Goal: Task Accomplishment & Management: Manage account settings

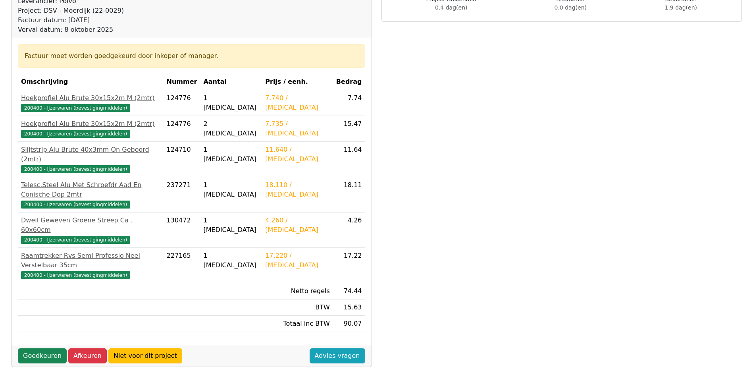
scroll to position [119, 0]
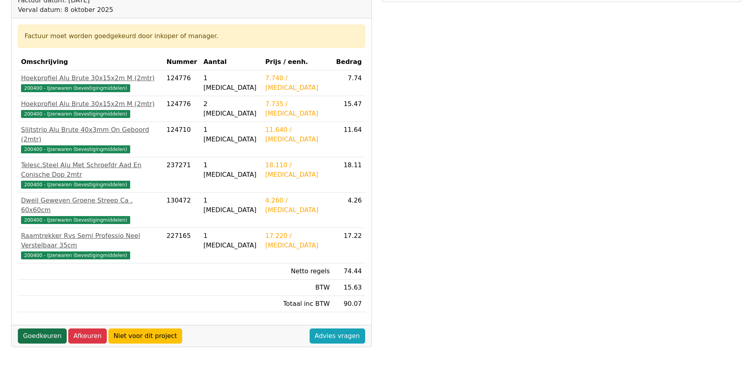
click at [55, 328] on link "Goedkeuren" at bounding box center [42, 335] width 49 height 15
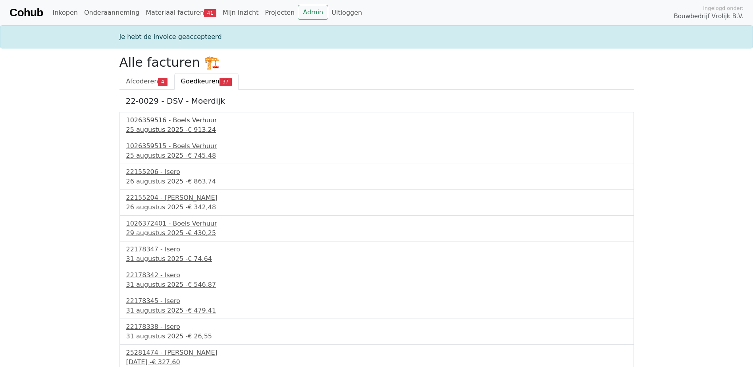
click at [189, 122] on div "1026359516 - Boels Verhuur" at bounding box center [376, 120] width 501 height 10
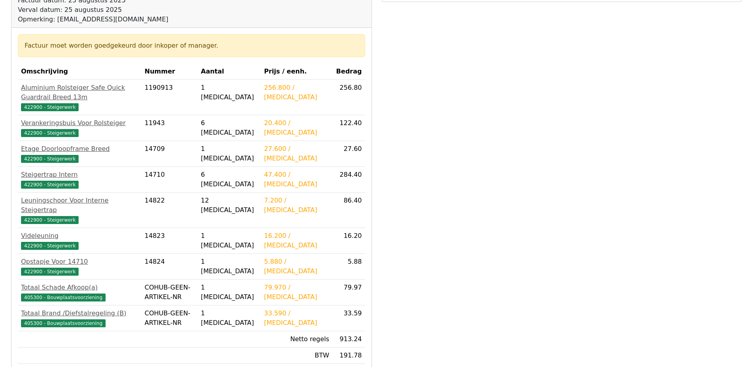
scroll to position [159, 0]
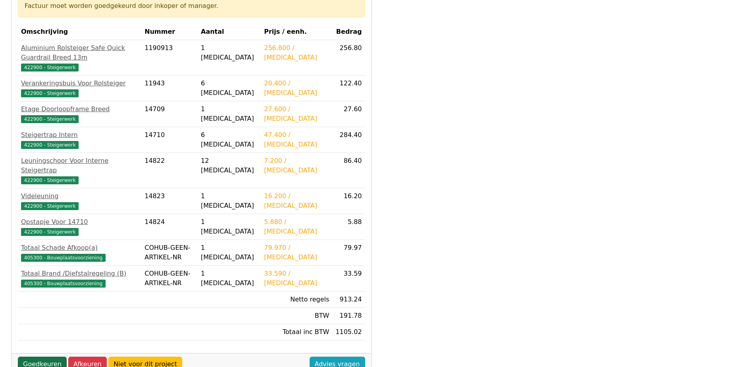
click at [48, 356] on link "Goedkeuren" at bounding box center [42, 363] width 49 height 15
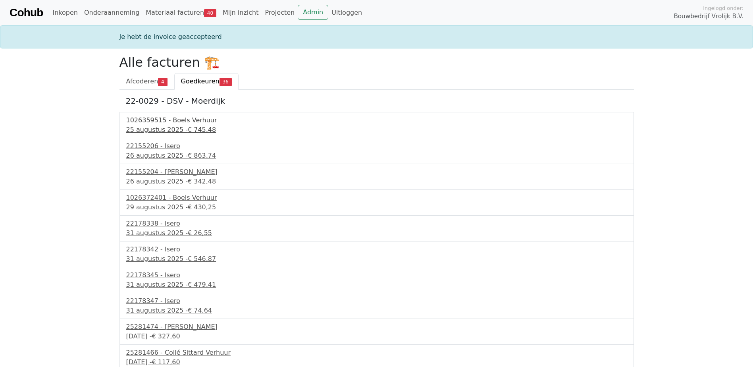
click at [188, 130] on span "€ 745,48" at bounding box center [202, 130] width 28 height 8
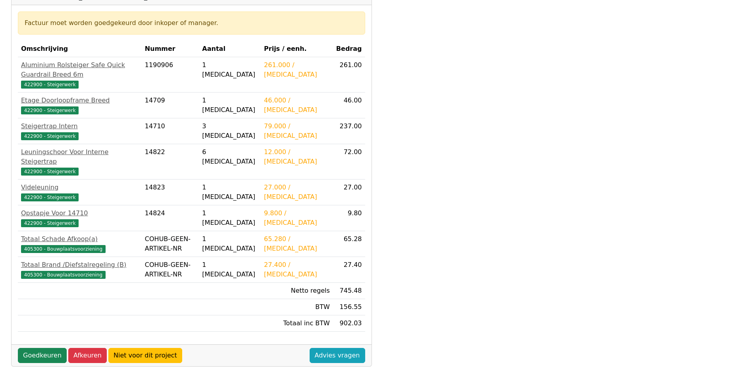
scroll to position [159, 0]
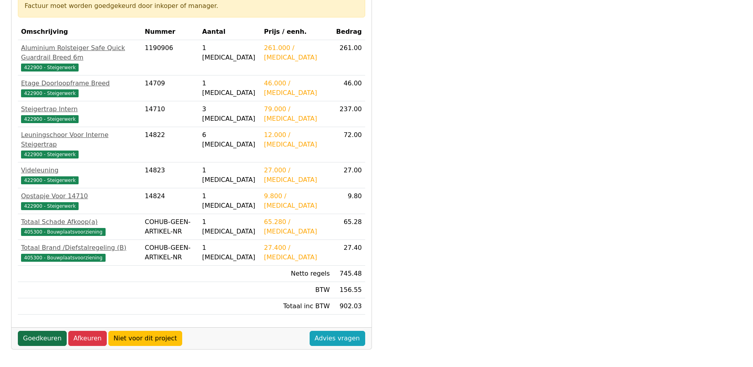
click at [47, 331] on link "Goedkeuren" at bounding box center [42, 338] width 49 height 15
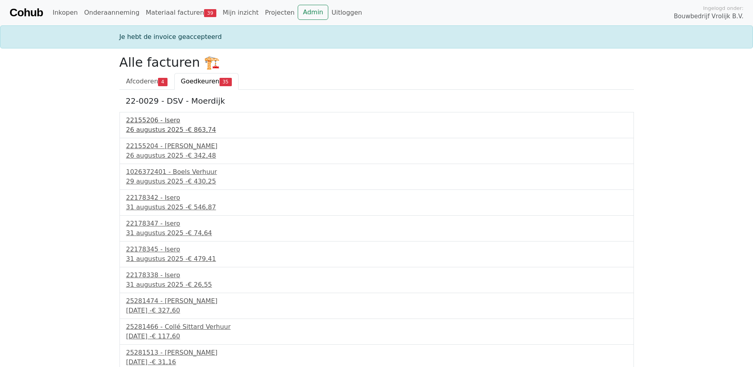
click at [169, 129] on div "26 augustus 2025 - € 863,74" at bounding box center [376, 130] width 501 height 10
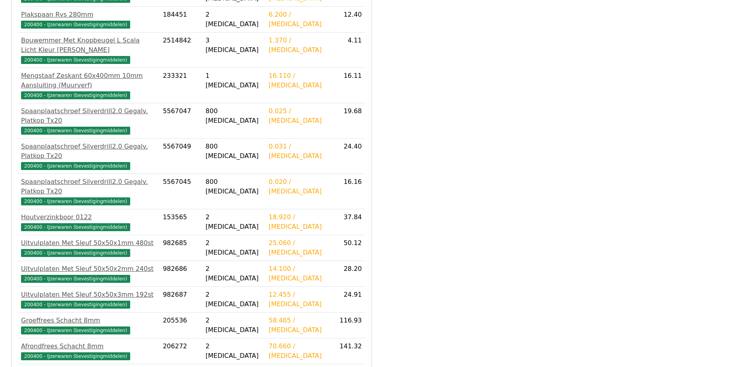
scroll to position [467, 0]
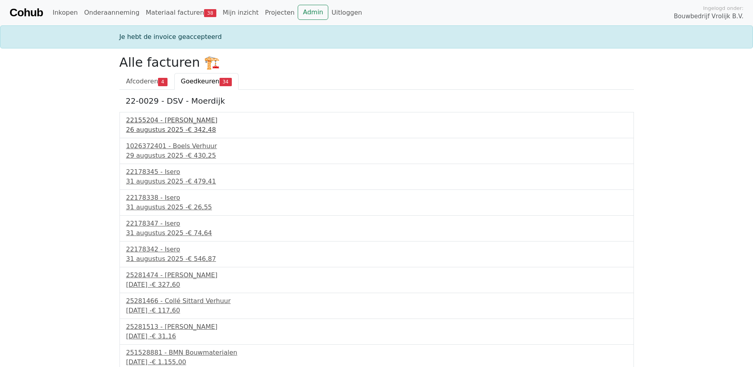
click at [159, 131] on div "[DATE] - € 342,48" at bounding box center [376, 130] width 501 height 10
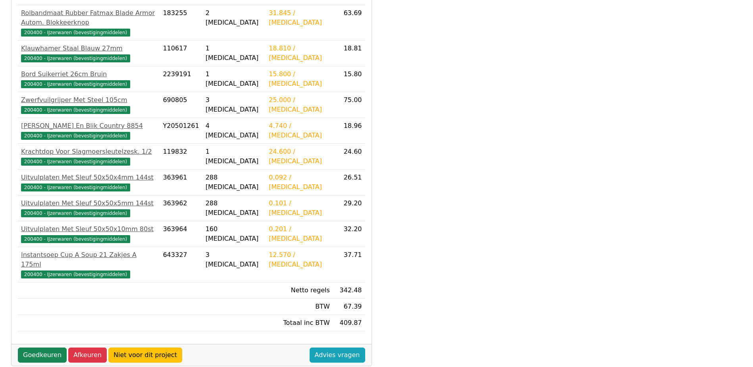
scroll to position [198, 0]
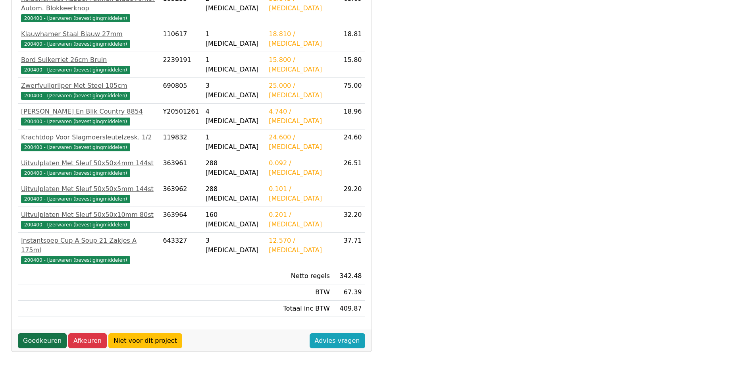
click at [49, 333] on link "Goedkeuren" at bounding box center [42, 340] width 49 height 15
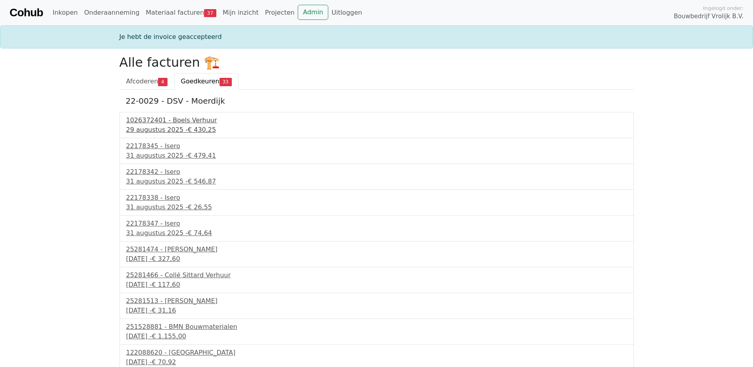
click at [171, 127] on div "29 augustus 2025 - € 430,25" at bounding box center [376, 130] width 501 height 10
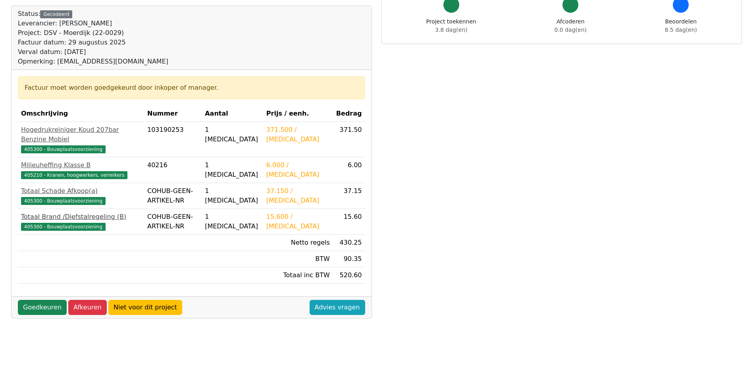
scroll to position [79, 0]
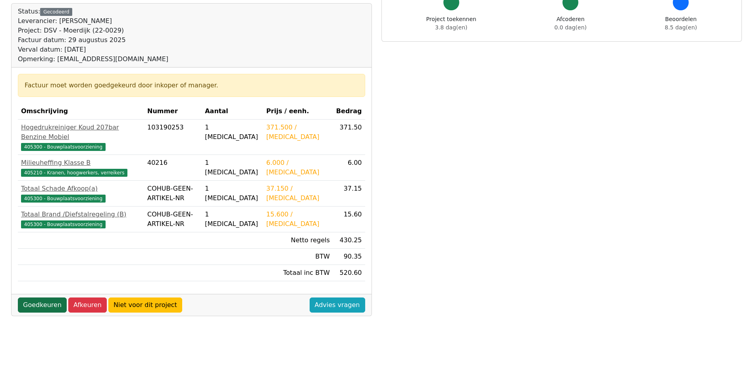
click at [42, 297] on link "Goedkeuren" at bounding box center [42, 304] width 49 height 15
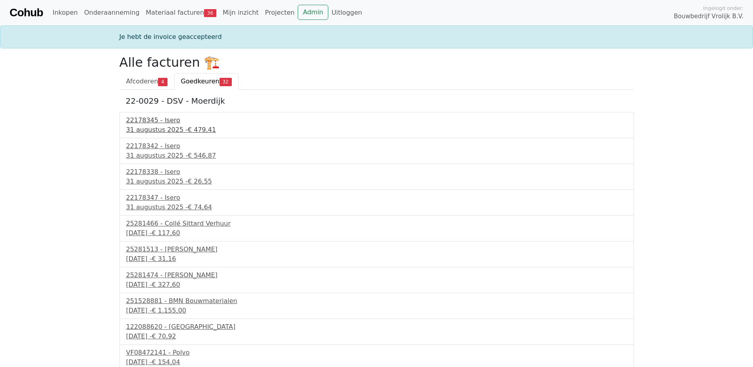
click at [140, 129] on div "[DATE] - € 479,41" at bounding box center [376, 130] width 501 height 10
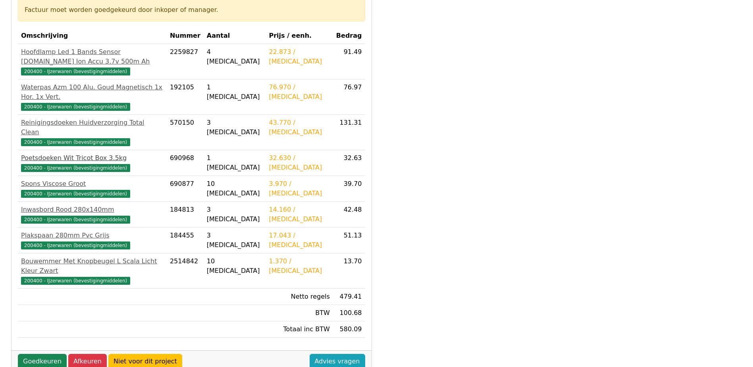
scroll to position [159, 0]
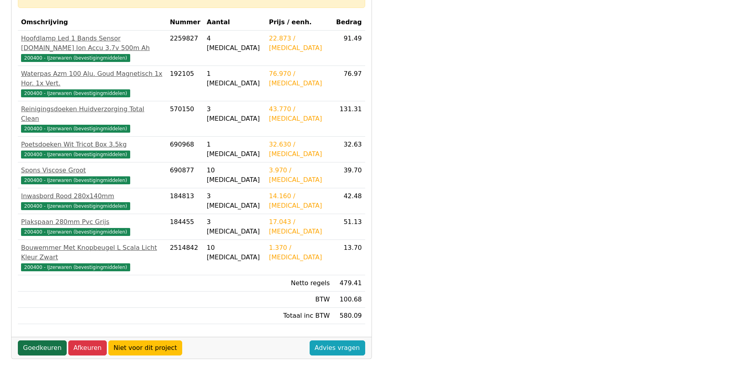
click at [37, 340] on link "Goedkeuren" at bounding box center [42, 347] width 49 height 15
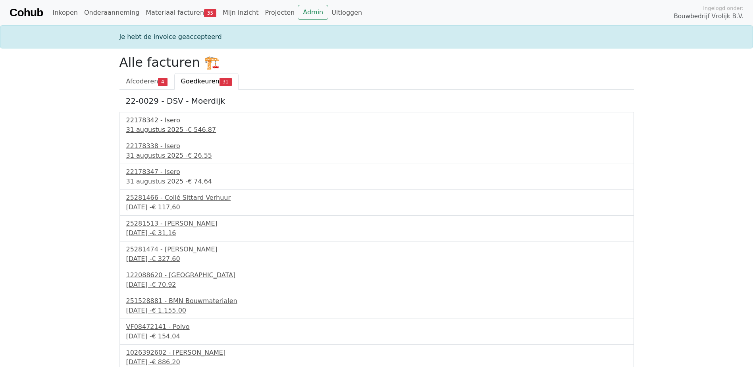
click at [160, 132] on div "31 augustus 2025 - € 546,87" at bounding box center [376, 130] width 501 height 10
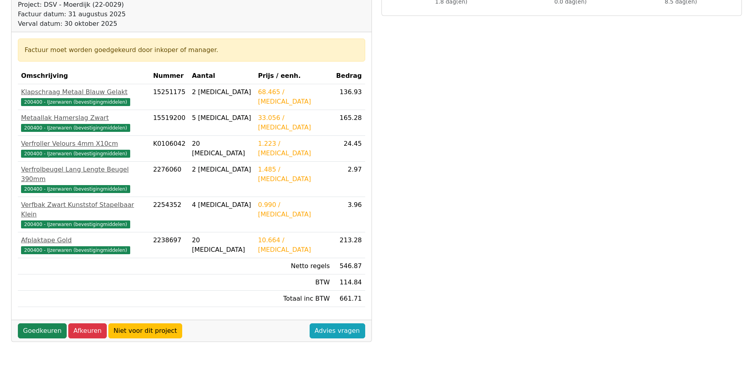
scroll to position [119, 0]
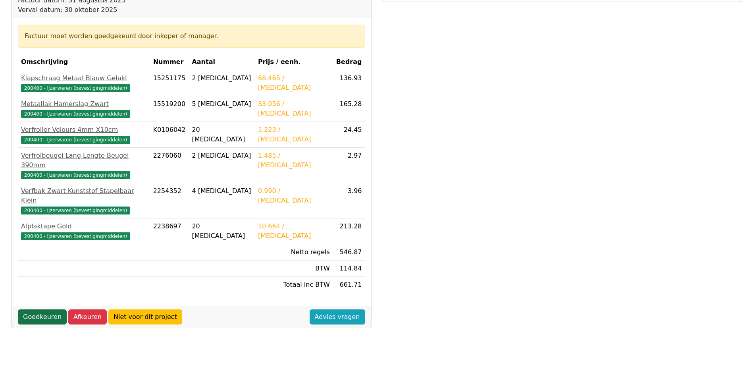
click at [38, 309] on link "Goedkeuren" at bounding box center [42, 316] width 49 height 15
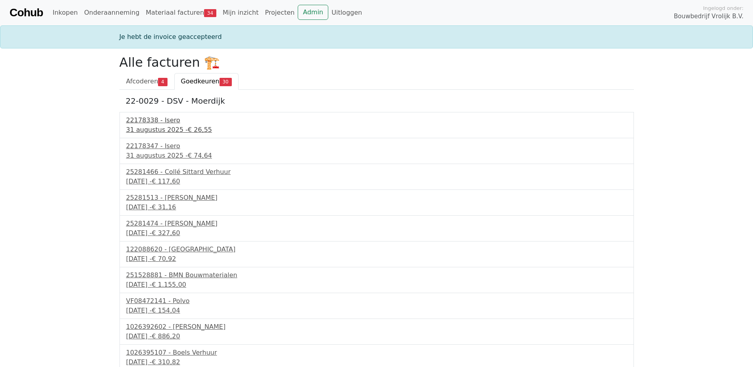
click at [160, 125] on div "31 augustus 2025 - € 26,55" at bounding box center [376, 130] width 501 height 10
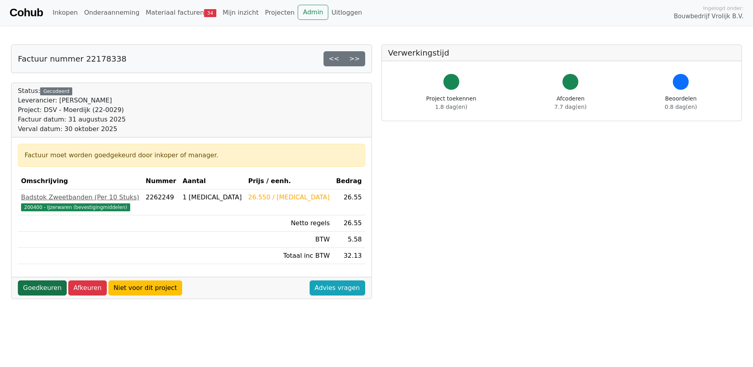
click at [43, 286] on link "Goedkeuren" at bounding box center [42, 287] width 49 height 15
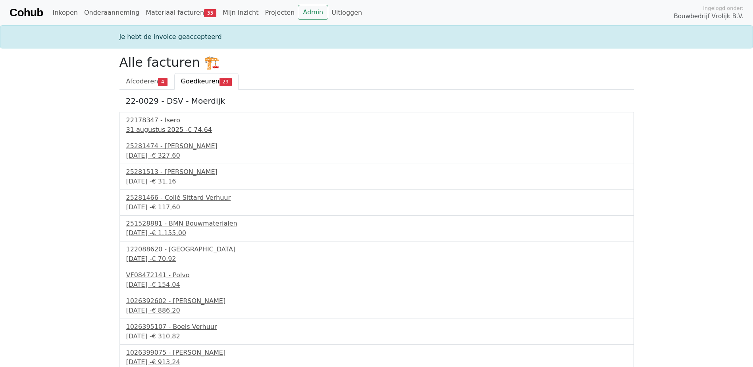
click at [154, 130] on div "[DATE] - € 74,64" at bounding box center [376, 130] width 501 height 10
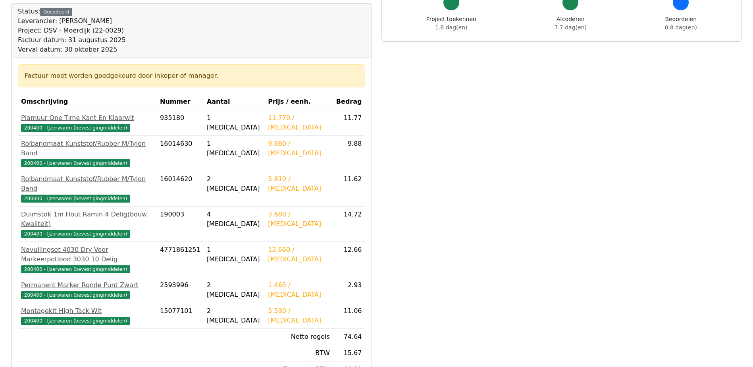
scroll to position [119, 0]
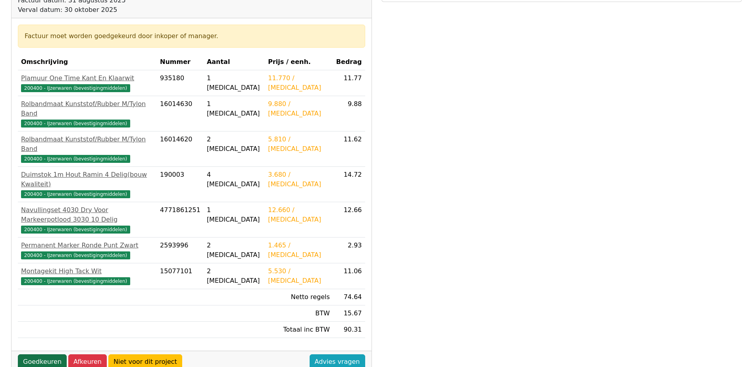
click at [47, 354] on link "Goedkeuren" at bounding box center [42, 361] width 49 height 15
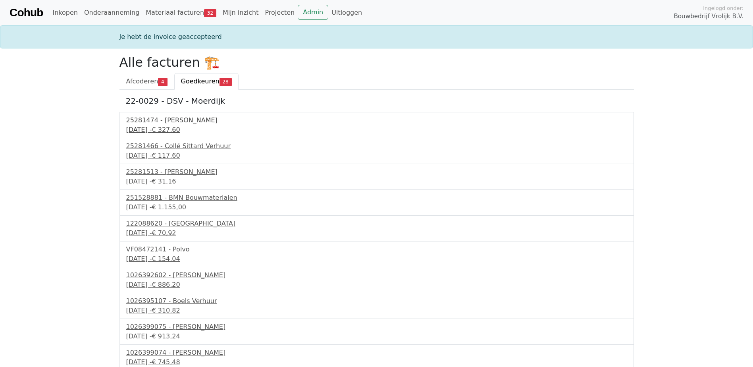
click at [172, 133] on div "[DATE] - € 327,60" at bounding box center [376, 130] width 501 height 10
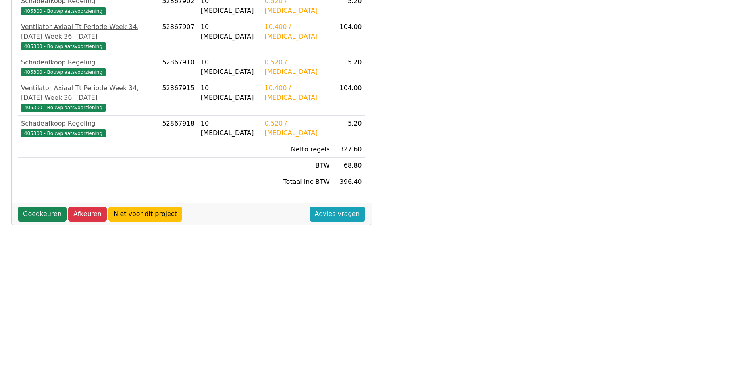
scroll to position [103, 0]
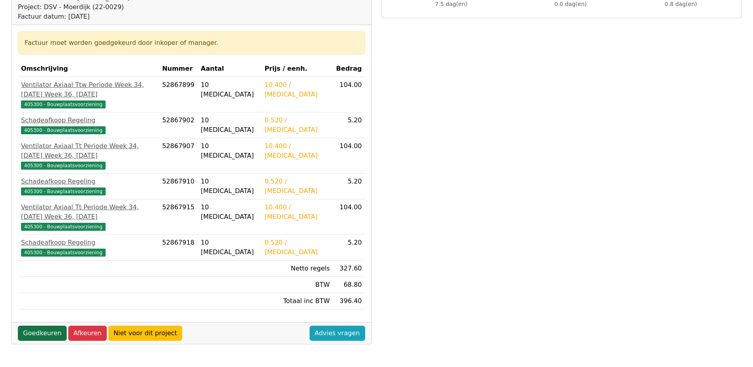
click at [33, 325] on link "Goedkeuren" at bounding box center [42, 332] width 49 height 15
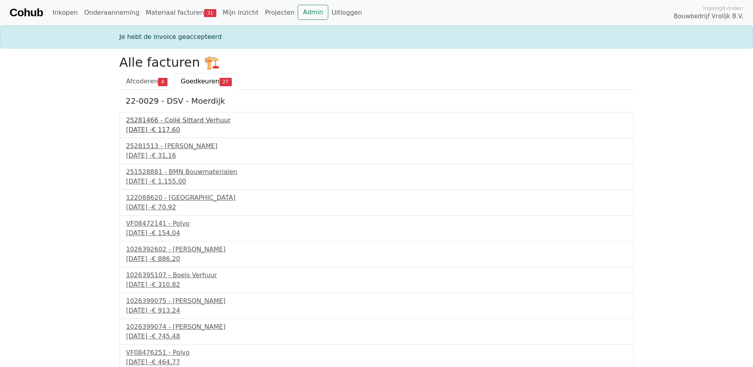
click at [140, 117] on div "25281466 - Collé Sittard Verhuur" at bounding box center [376, 120] width 501 height 10
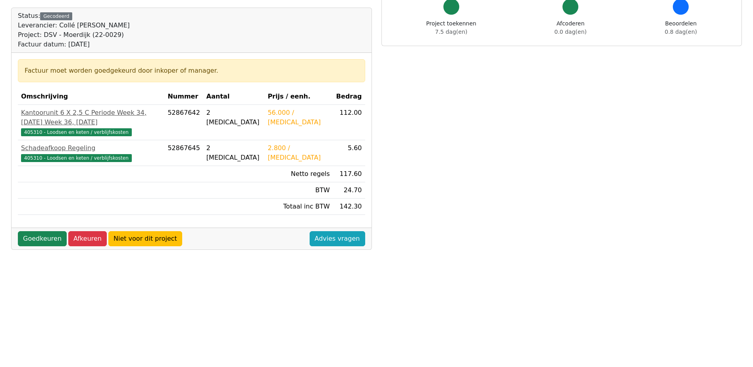
scroll to position [119, 0]
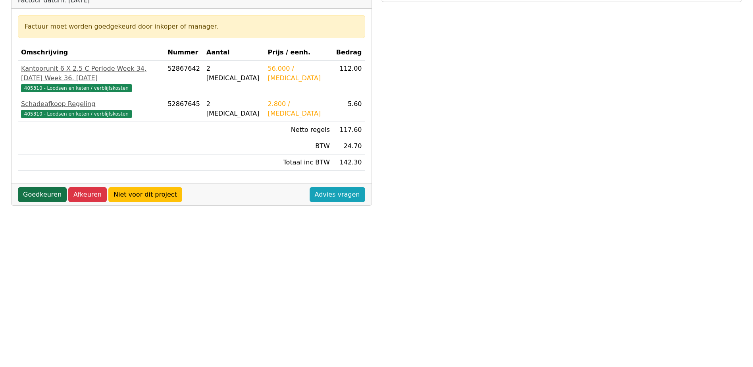
click at [32, 189] on link "Goedkeuren" at bounding box center [42, 194] width 49 height 15
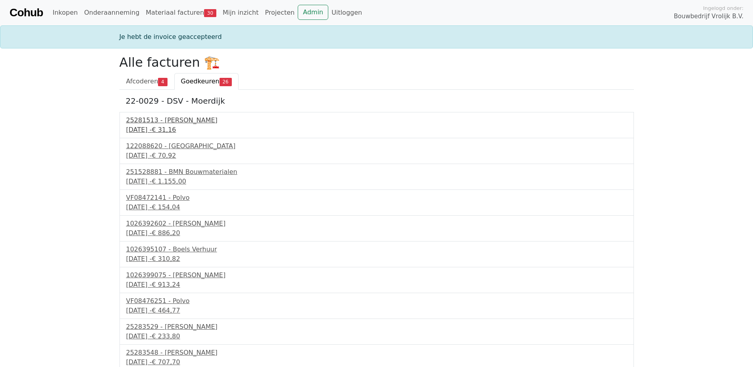
click at [167, 125] on div "[DATE] - € 31,16" at bounding box center [376, 130] width 501 height 10
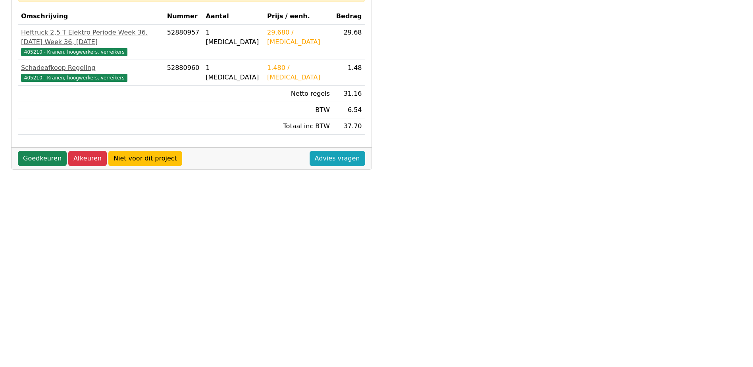
scroll to position [198, 0]
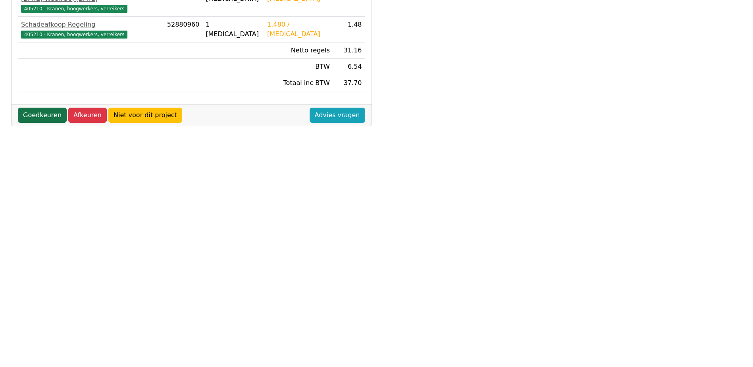
click at [40, 108] on link "Goedkeuren" at bounding box center [42, 115] width 49 height 15
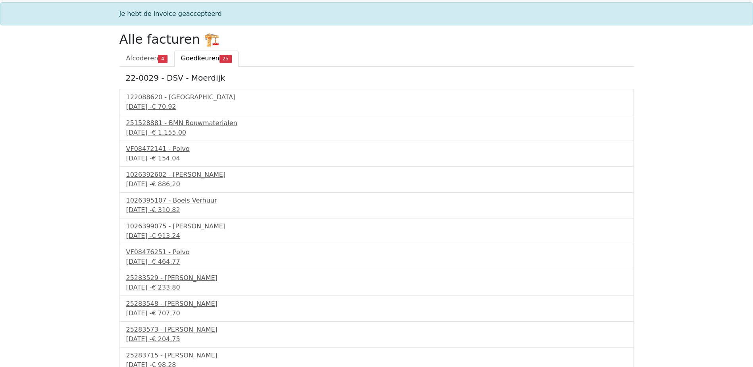
scroll to position [40, 0]
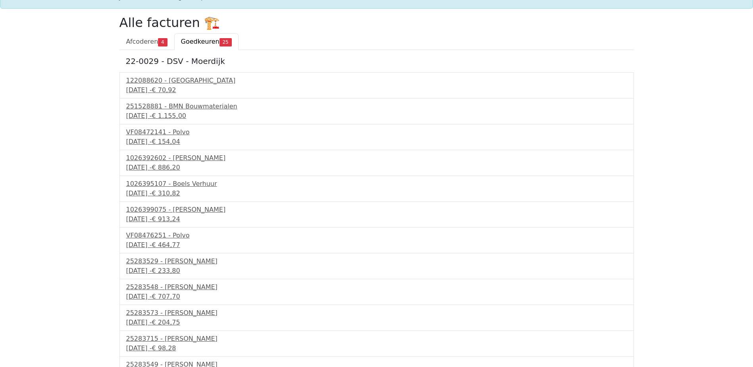
click at [180, 268] on span "€ 233,80" at bounding box center [166, 271] width 28 height 8
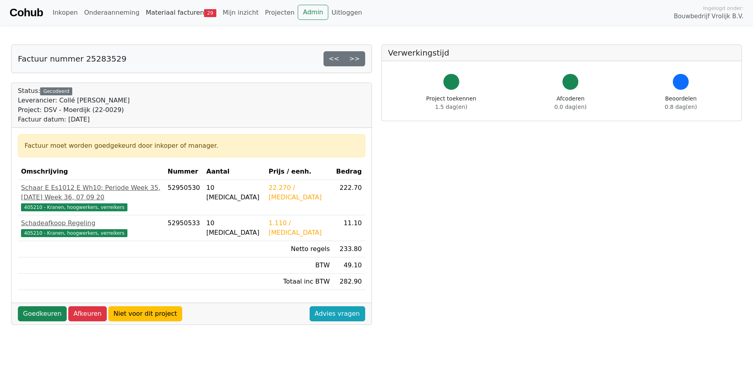
click at [156, 15] on link "Materiaal facturen 29" at bounding box center [180, 13] width 77 height 16
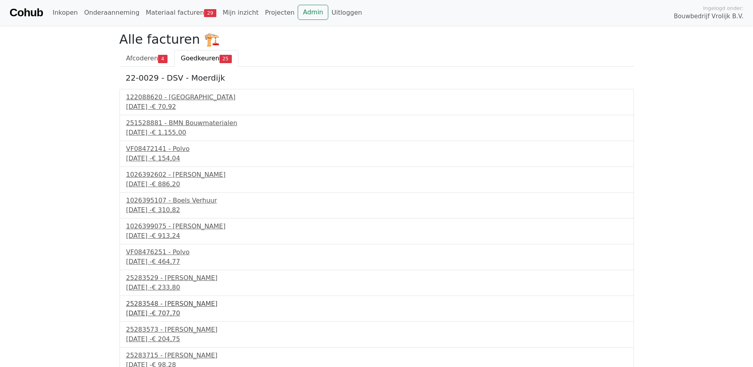
click at [182, 308] on div "[DATE] - € 707,70" at bounding box center [376, 313] width 501 height 10
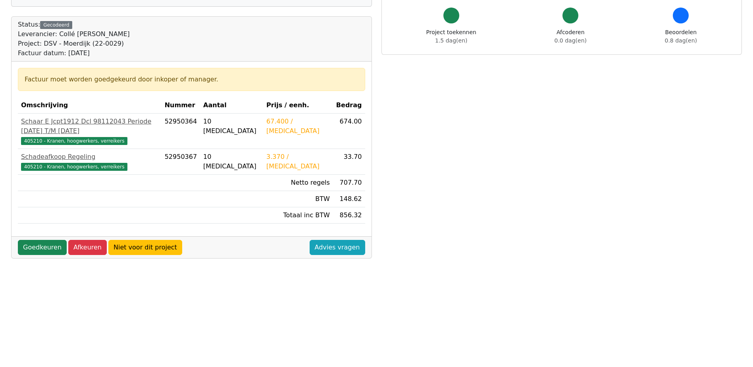
scroll to position [79, 0]
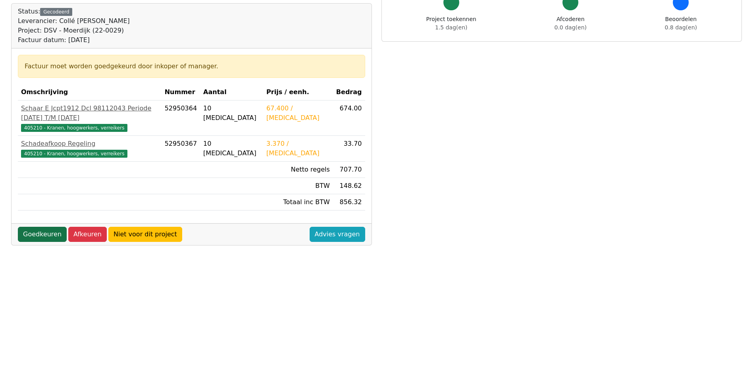
click at [37, 227] on link "Goedkeuren" at bounding box center [42, 234] width 49 height 15
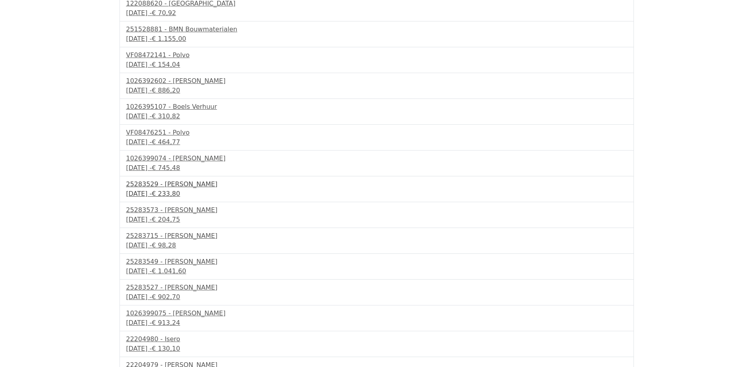
scroll to position [119, 0]
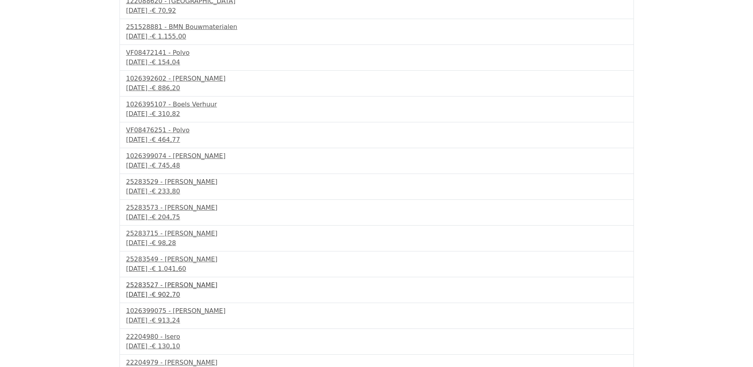
click at [178, 293] on div "[DATE] - € 902,70" at bounding box center [376, 295] width 501 height 10
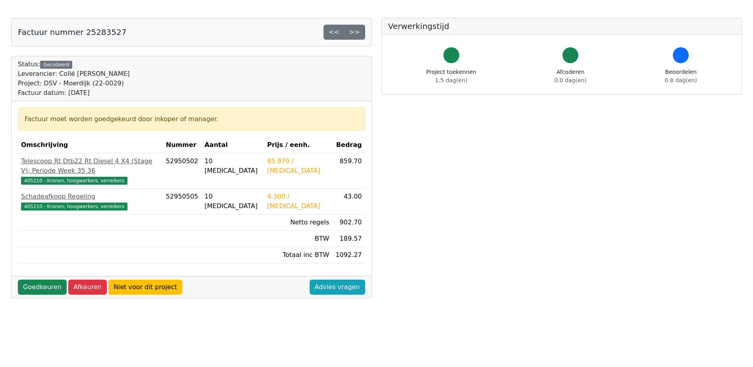
scroll to position [40, 0]
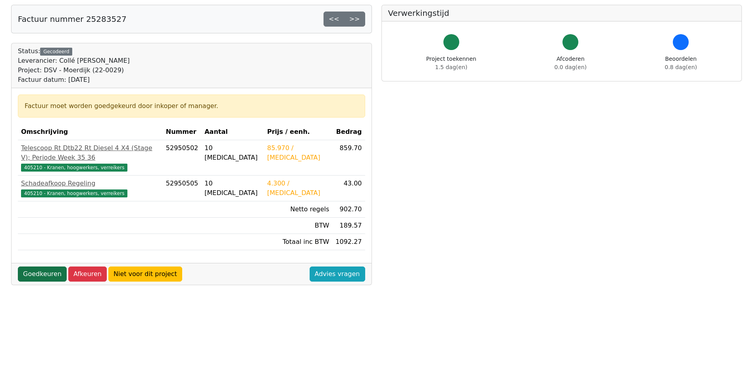
click at [45, 266] on link "Goedkeuren" at bounding box center [42, 273] width 49 height 15
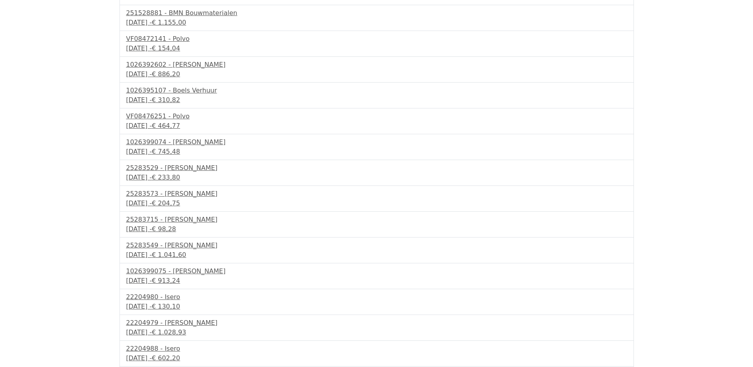
scroll to position [159, 0]
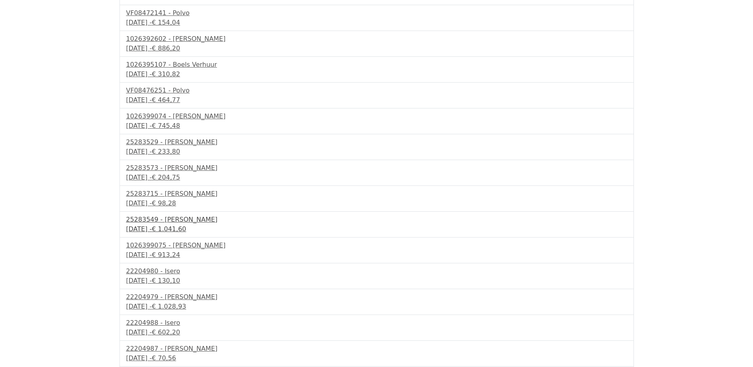
click at [186, 228] on span "€ 1.041,60" at bounding box center [169, 229] width 35 height 8
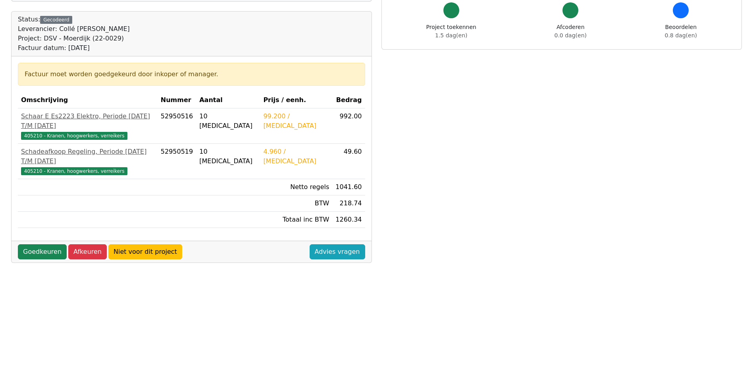
scroll to position [79, 0]
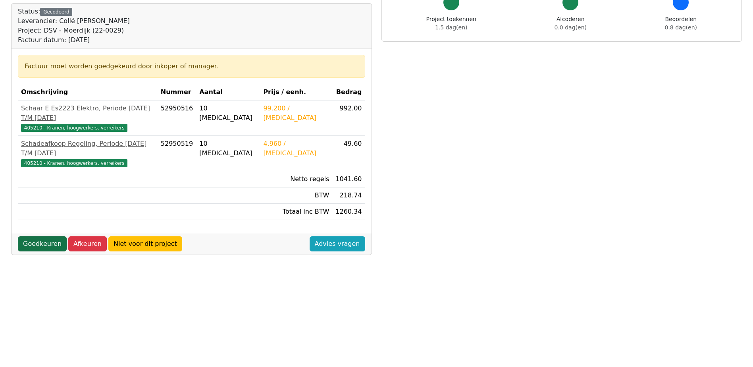
click at [49, 236] on link "Goedkeuren" at bounding box center [42, 243] width 49 height 15
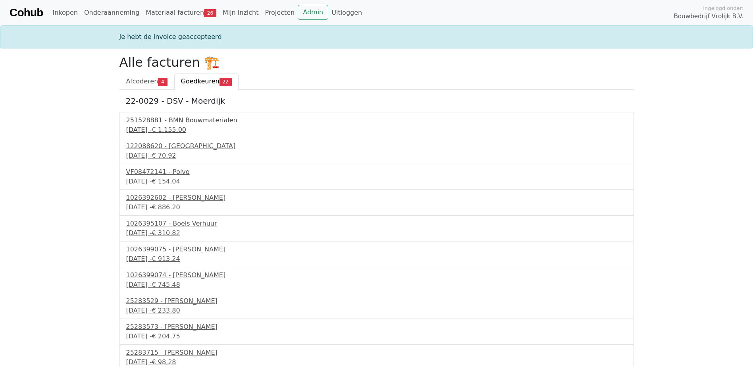
click at [159, 127] on div "3 september 2025 - € 1.155,00" at bounding box center [376, 130] width 501 height 10
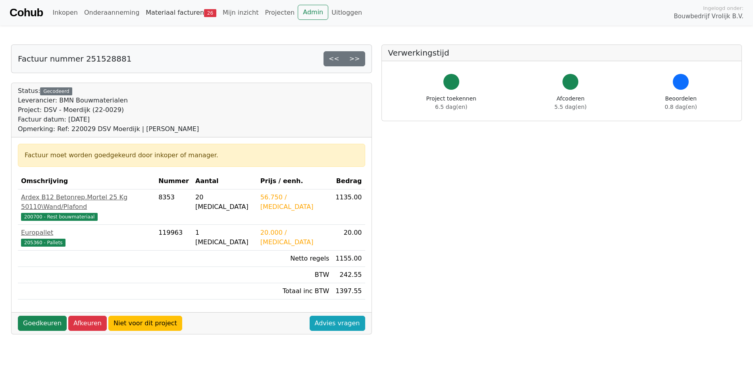
click at [157, 18] on link "Materiaal facturen 26" at bounding box center [180, 13] width 77 height 16
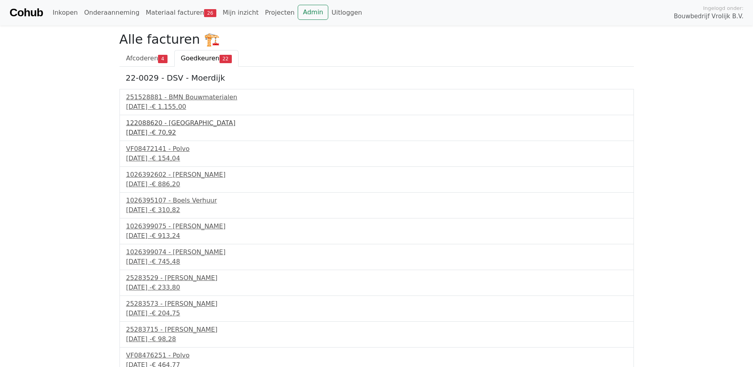
click at [181, 129] on div "3 september 2025 - € 70,92" at bounding box center [376, 133] width 501 height 10
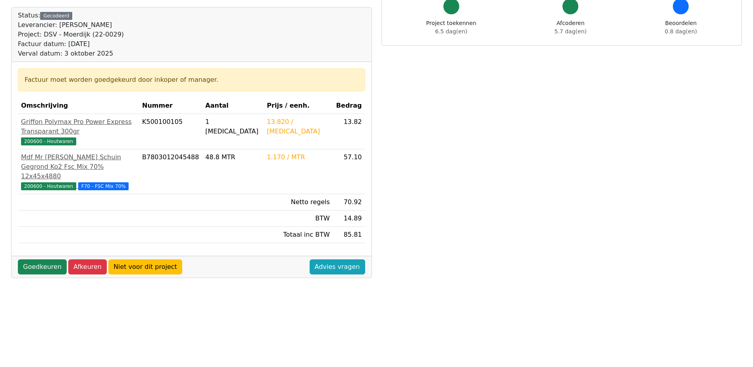
scroll to position [79, 0]
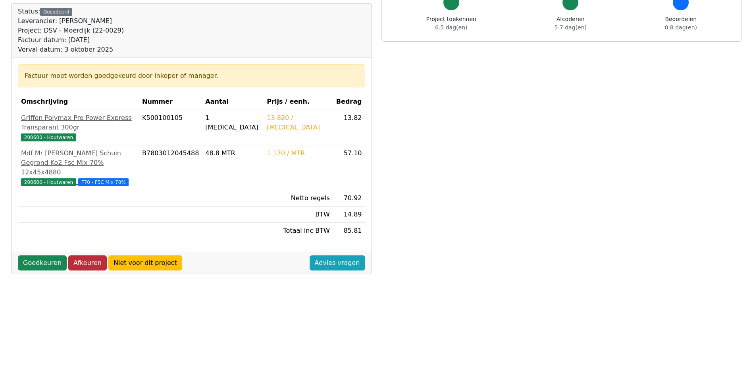
click at [88, 255] on link "Afkeuren" at bounding box center [87, 262] width 38 height 15
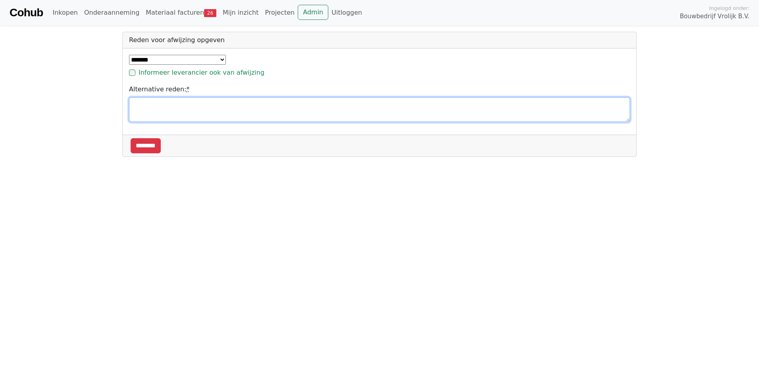
click at [149, 106] on textarea "Alternative reden: *" at bounding box center [379, 109] width 501 height 25
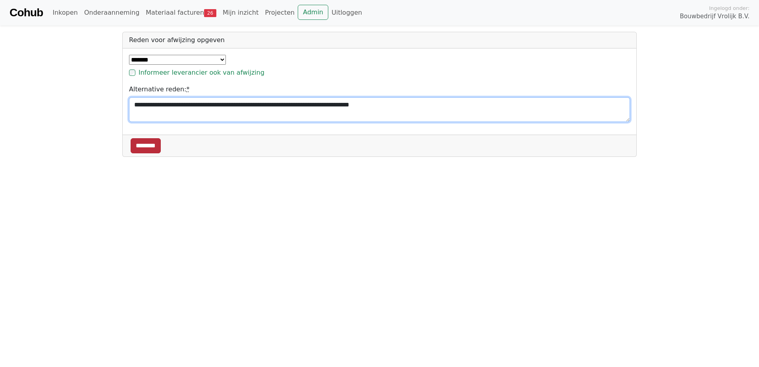
type textarea "**********"
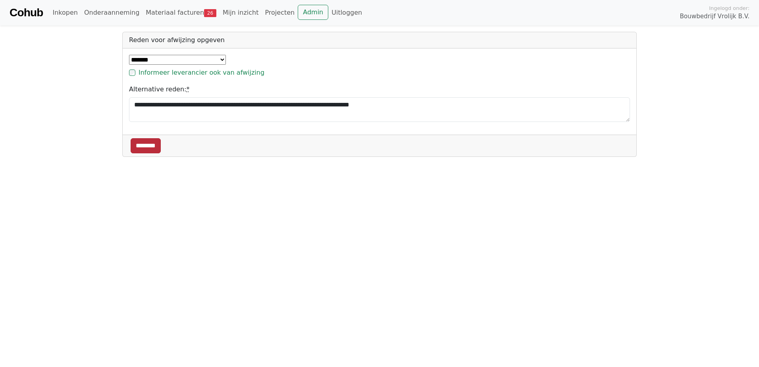
click at [140, 149] on input "********" at bounding box center [146, 145] width 30 height 15
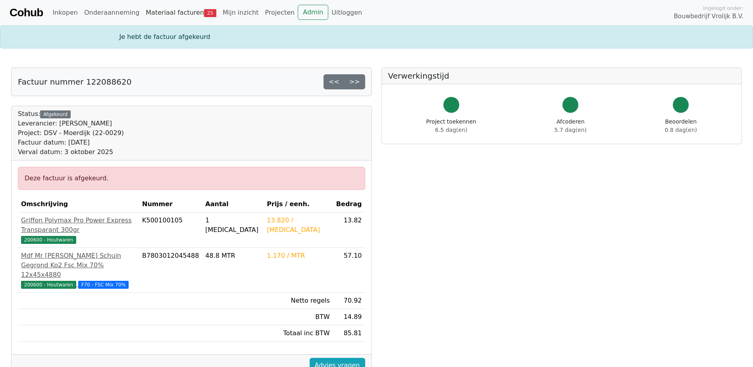
click at [163, 15] on link "Materiaal facturen 25" at bounding box center [180, 13] width 77 height 16
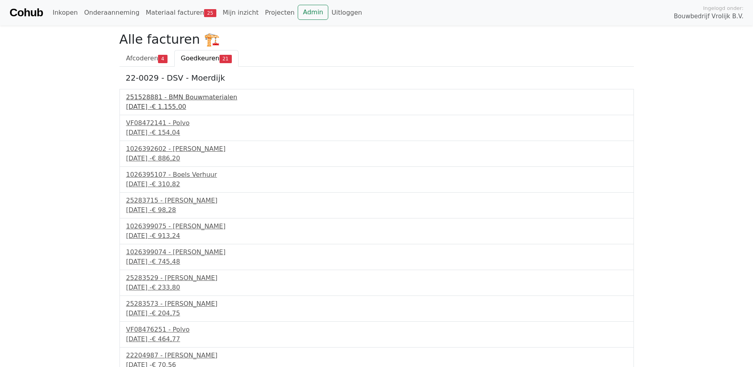
click at [183, 107] on span "€ 1.155,00" at bounding box center [169, 107] width 35 height 8
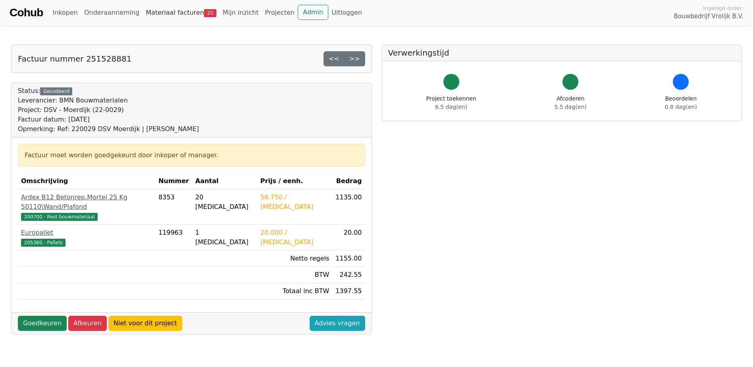
click at [156, 9] on link "Materiaal facturen 25" at bounding box center [180, 13] width 77 height 16
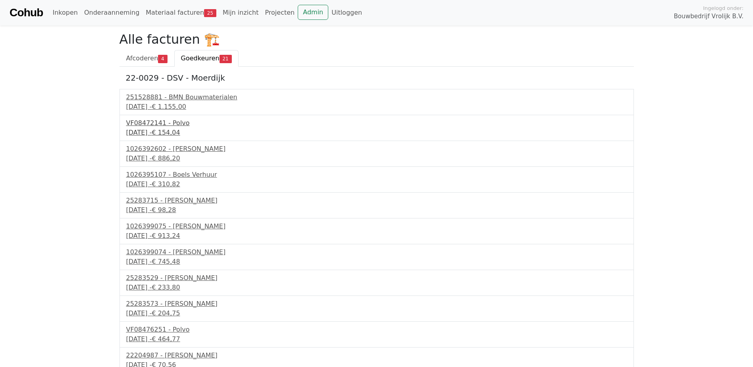
click at [148, 132] on div "[DATE] - € 154,04" at bounding box center [376, 133] width 501 height 10
